Goal: Task Accomplishment & Management: Manage account settings

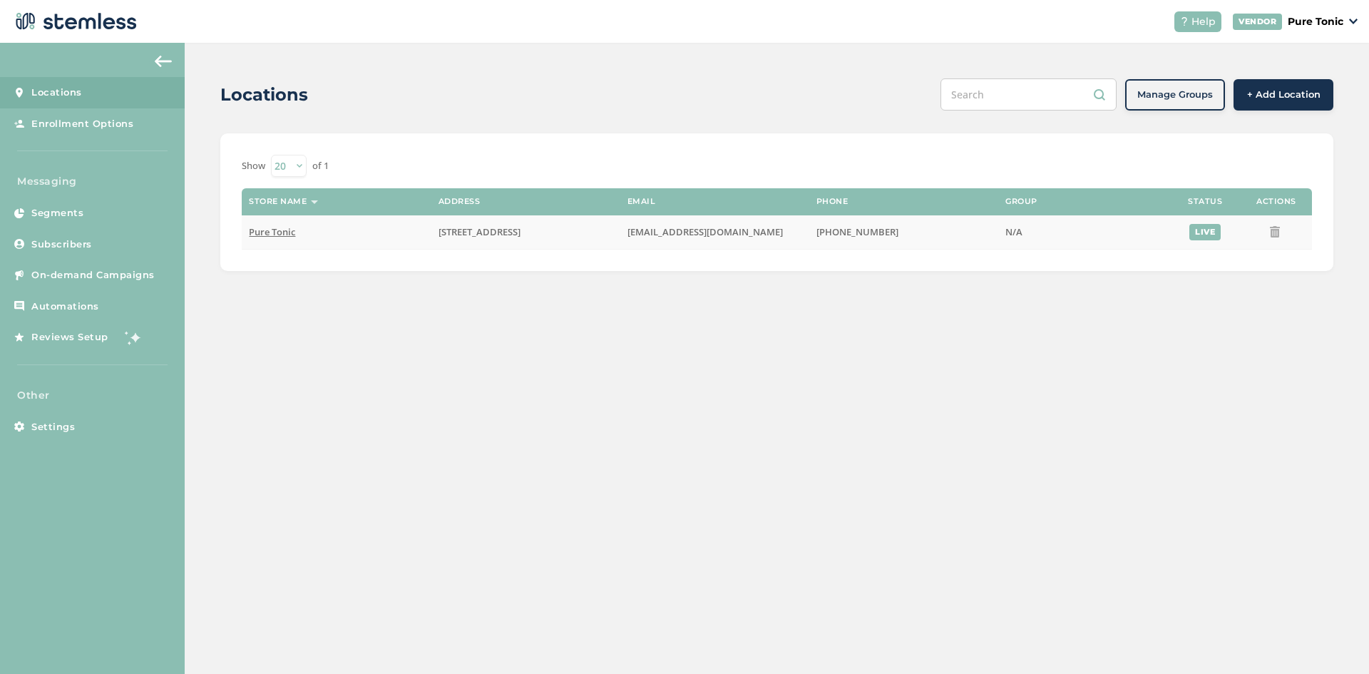
click at [274, 229] on span "Pure Tonic" at bounding box center [272, 231] width 46 height 13
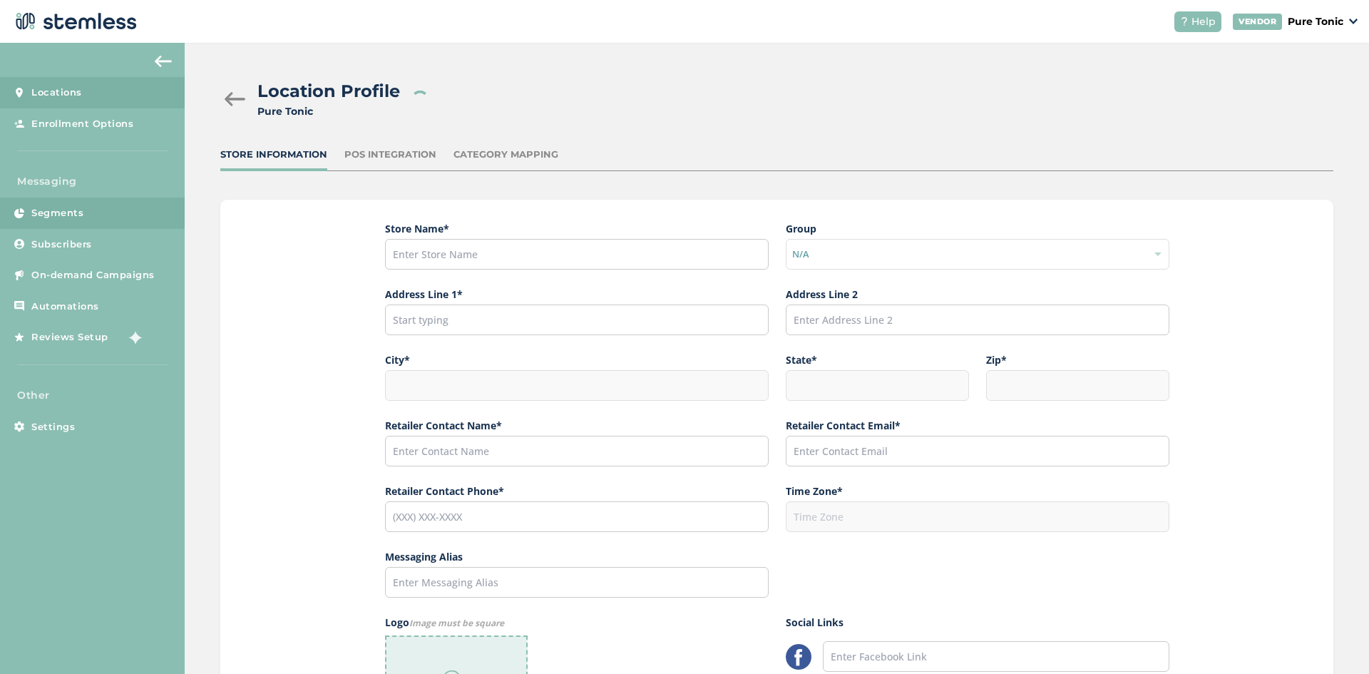
type input "Pure Tonic"
type input "[STREET_ADDRESS]"
type input "Sparks"
type input "NV"
type input "89434"
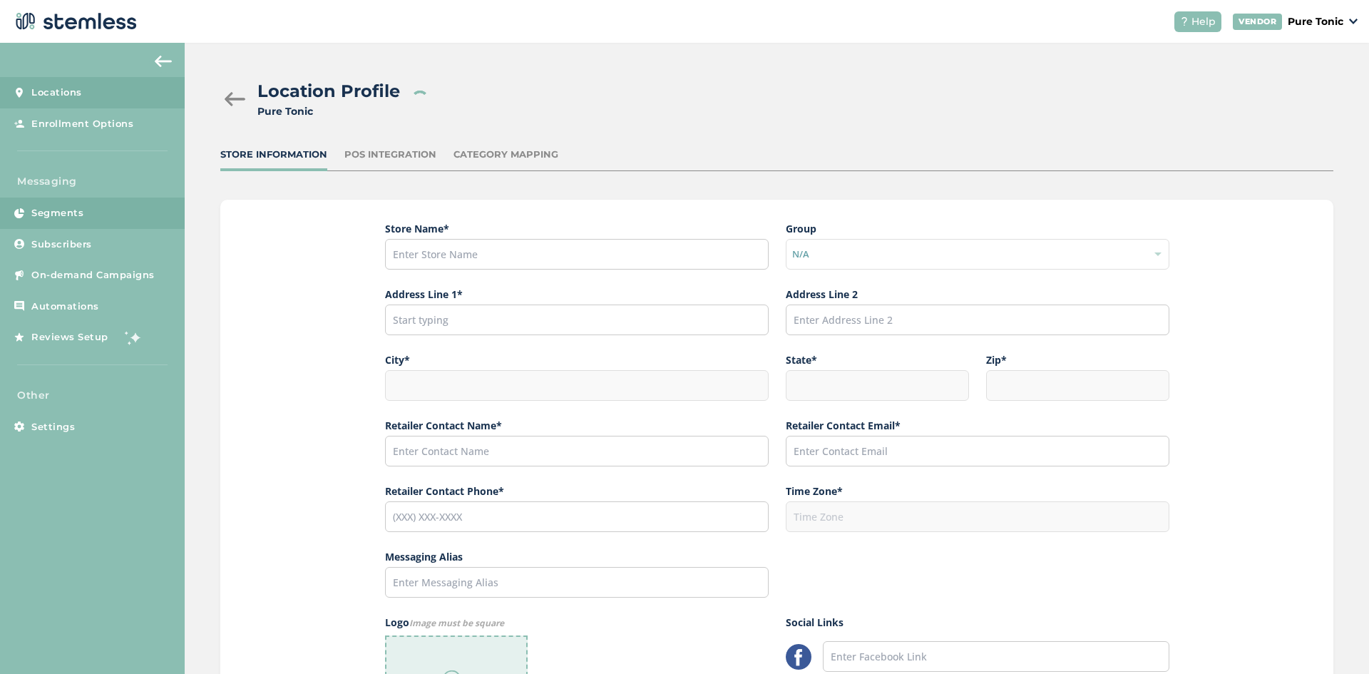
type input "Pure Tonic"
type input "[EMAIL_ADDRESS][DOMAIN_NAME]"
type input "[PHONE_NUMBER]"
type input "America/Los_Angeles"
type input "Pure Tonic"
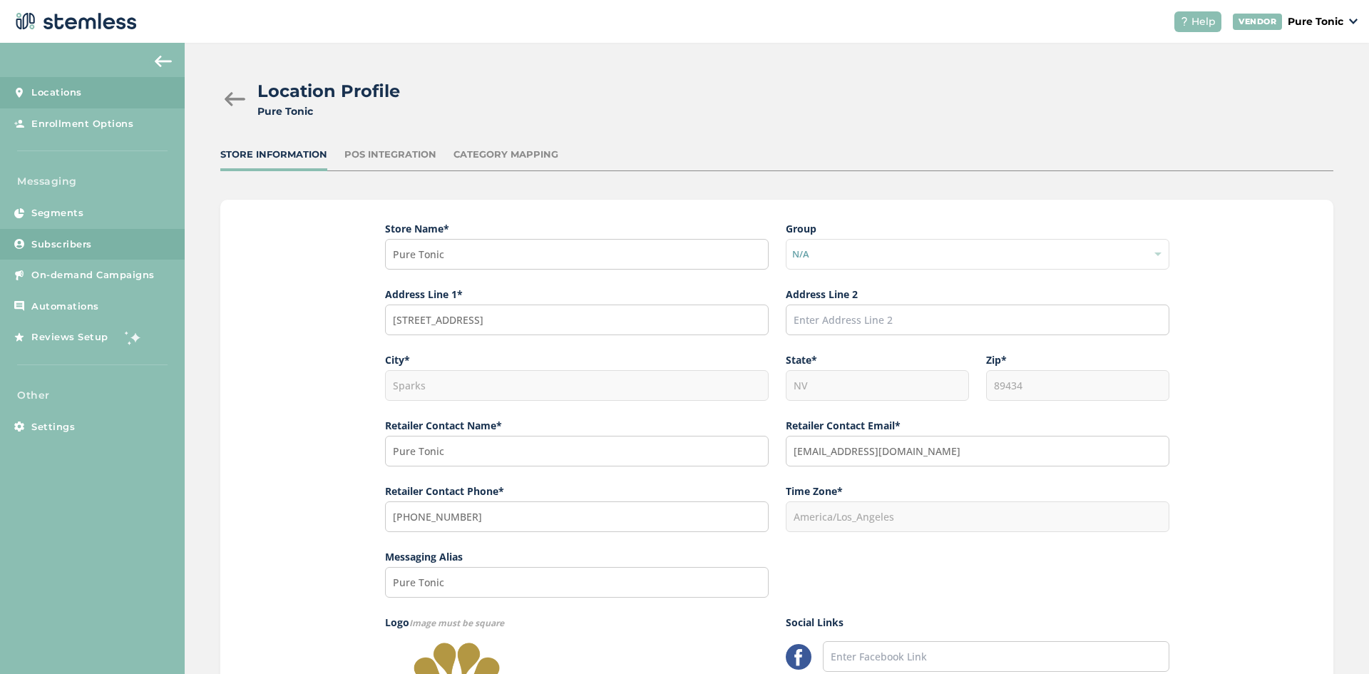
click at [63, 233] on link "Subscribers" at bounding box center [92, 244] width 185 height 31
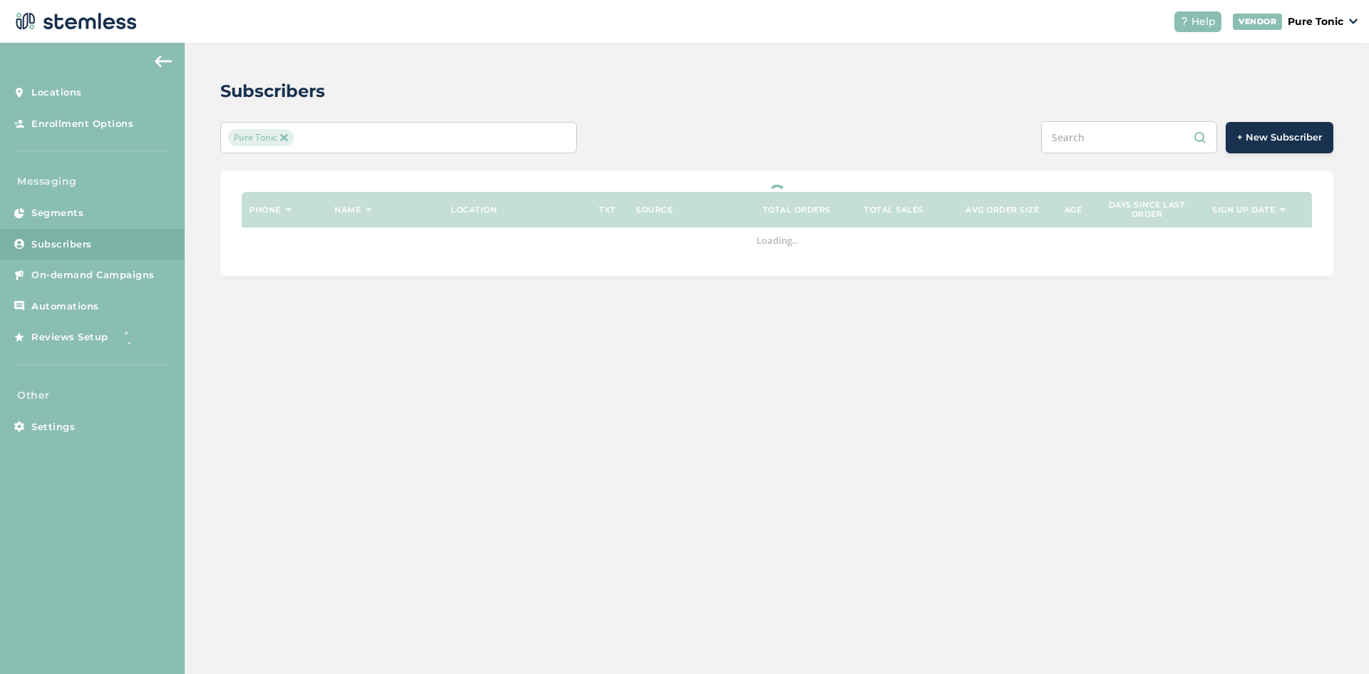
click at [396, 133] on div "Pure Tonic" at bounding box center [391, 137] width 327 height 17
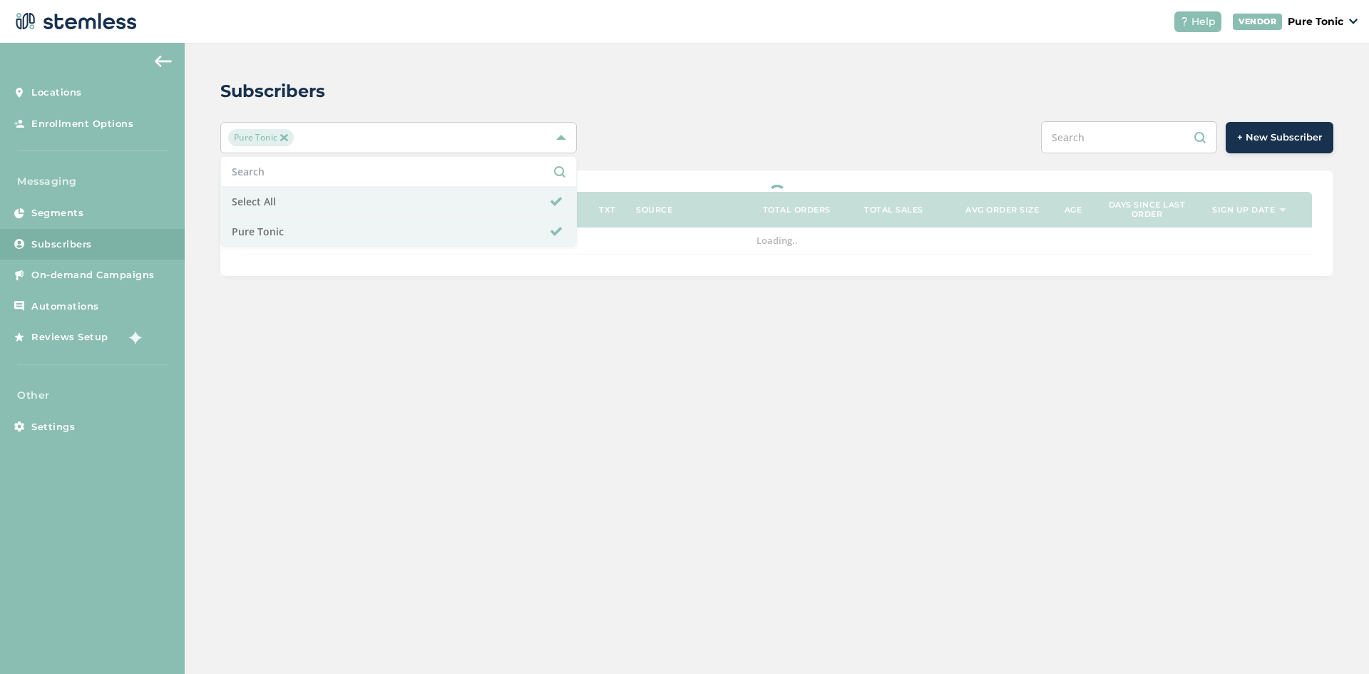
click at [721, 106] on div "Subscribers Pure Tonic Select All Pure Tonic + New Subscriber Phone Name Locati…" at bounding box center [777, 177] width 1184 height 269
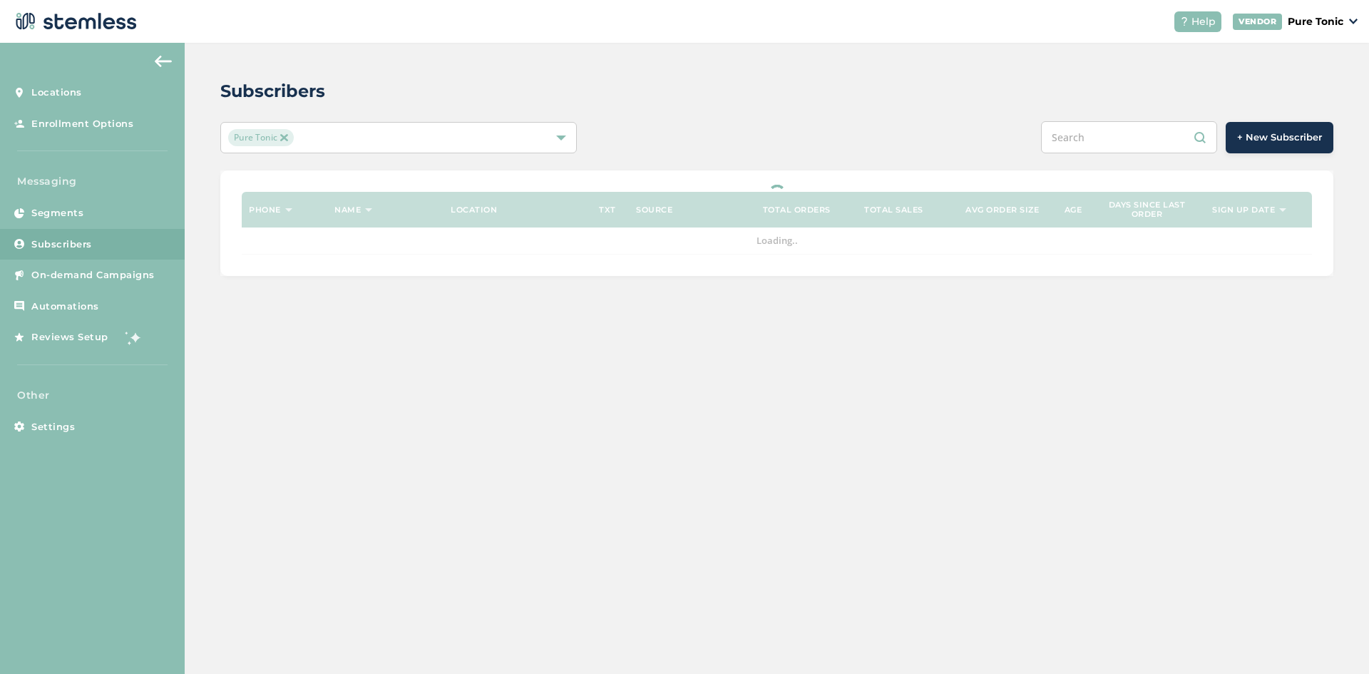
click at [1104, 138] on input "text" at bounding box center [1129, 137] width 176 height 32
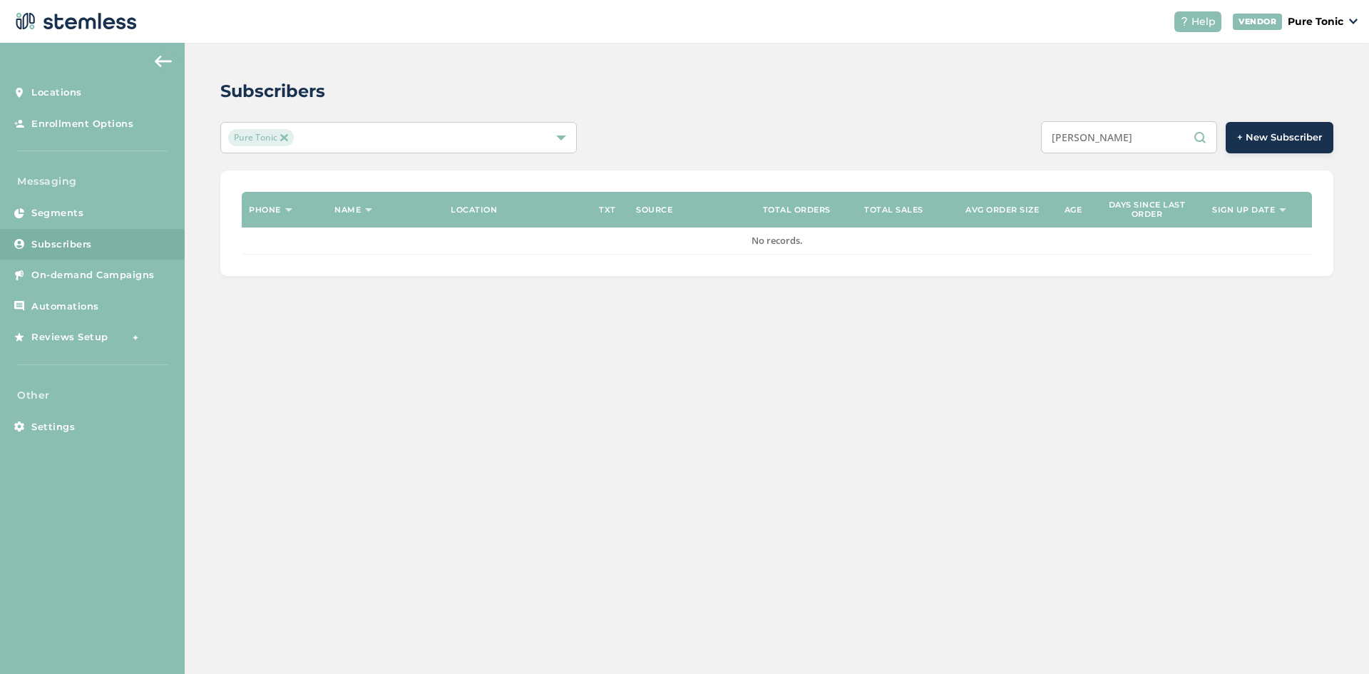
type input "[PERSON_NAME]"
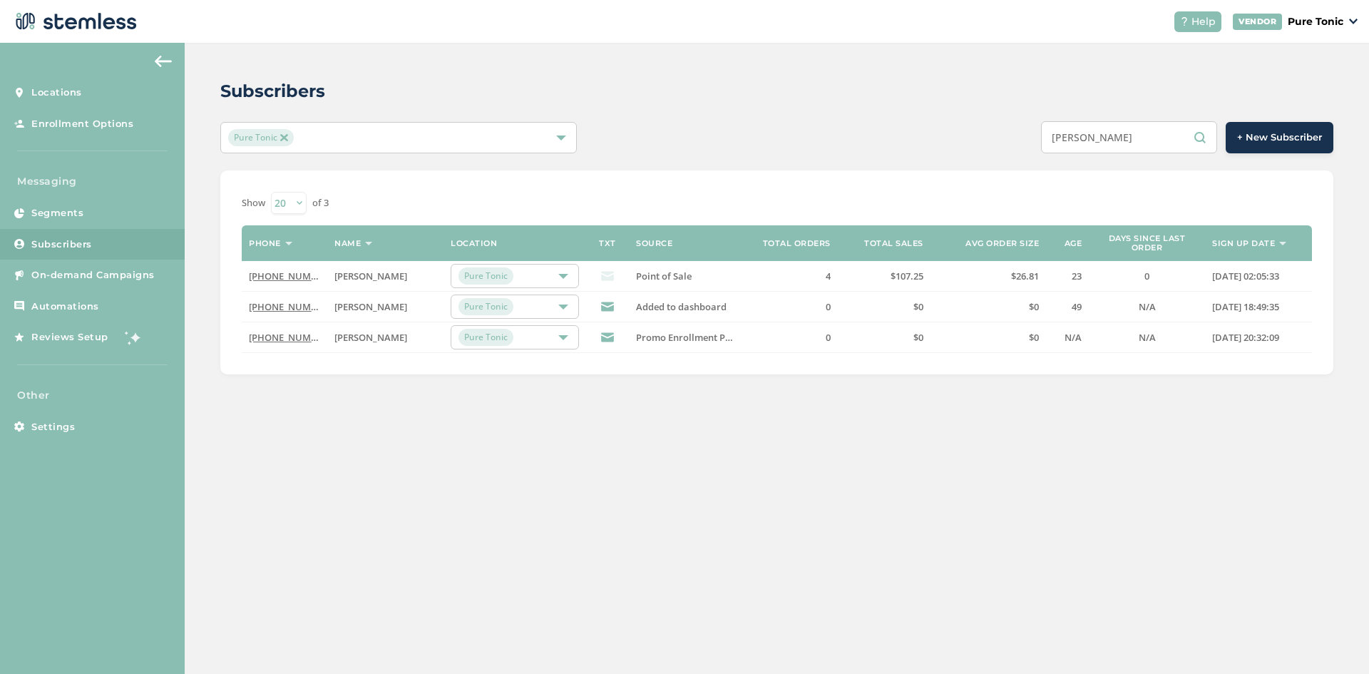
click at [274, 338] on link "[PHONE_NUMBER]" at bounding box center [290, 337] width 82 height 13
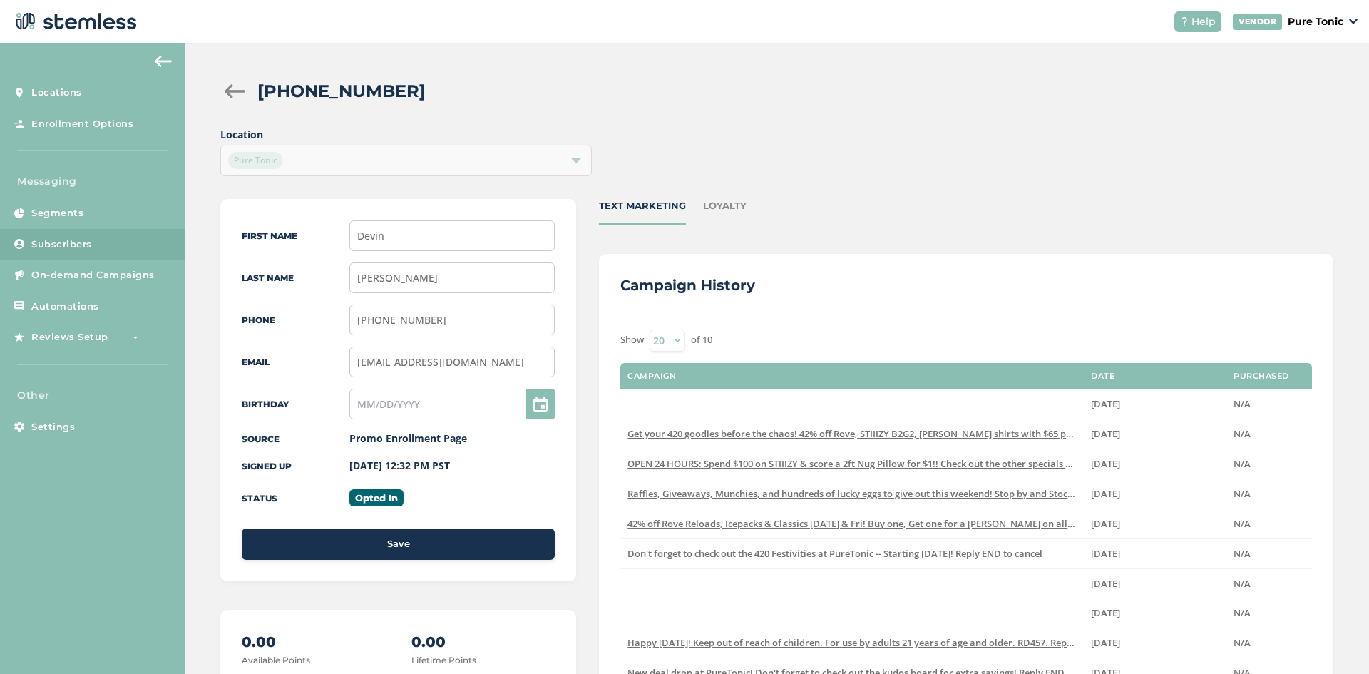
click at [63, 26] on img at bounding box center [73, 21] width 125 height 29
